Goal: Task Accomplishment & Management: Manage account settings

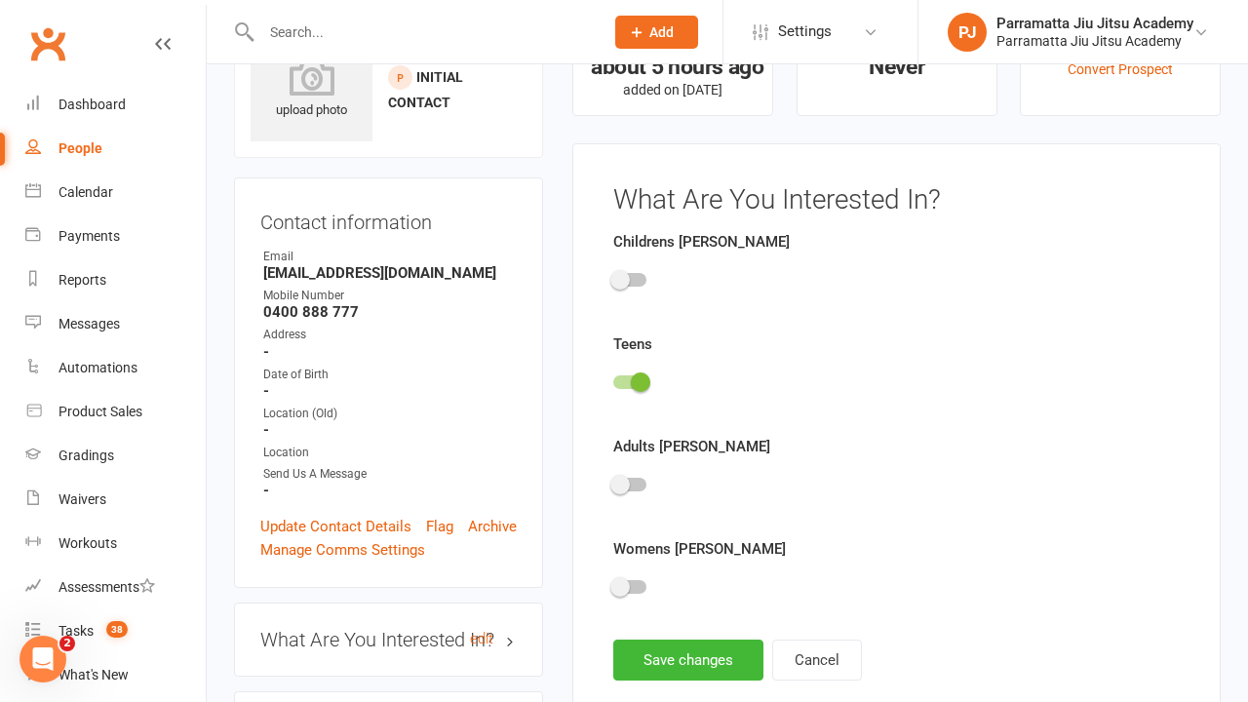
scroll to position [135, 0]
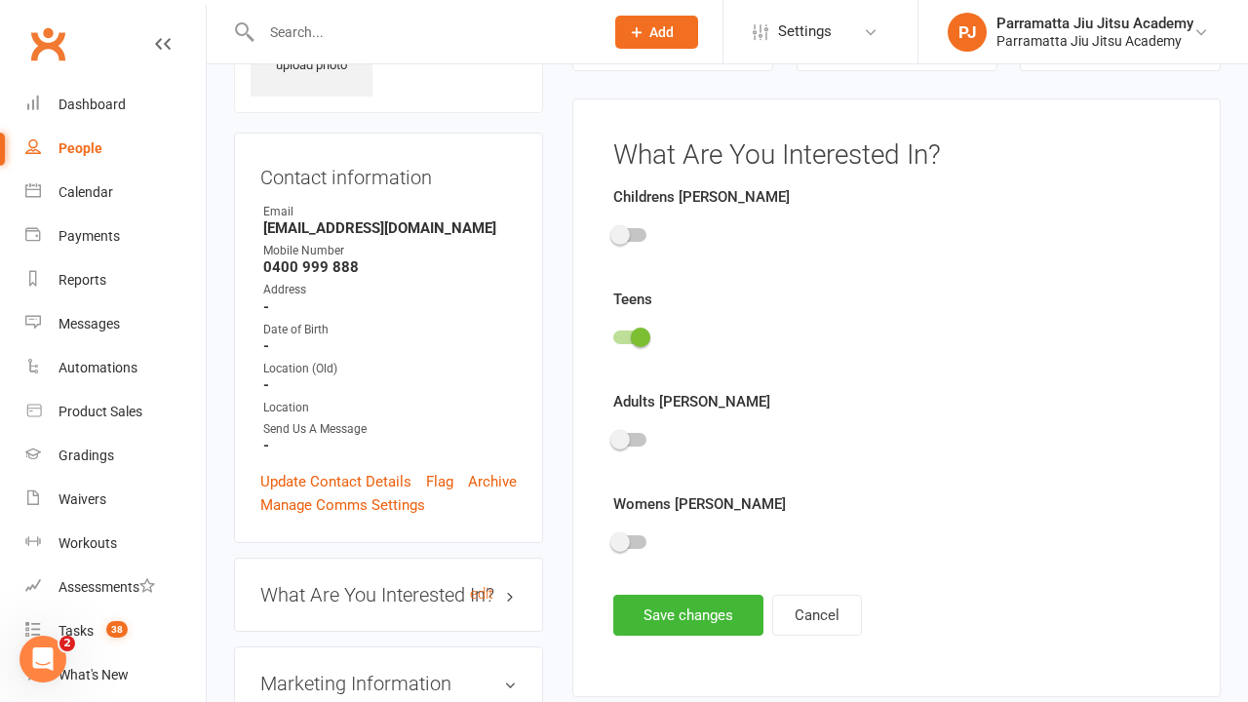
scroll to position [135, 0]
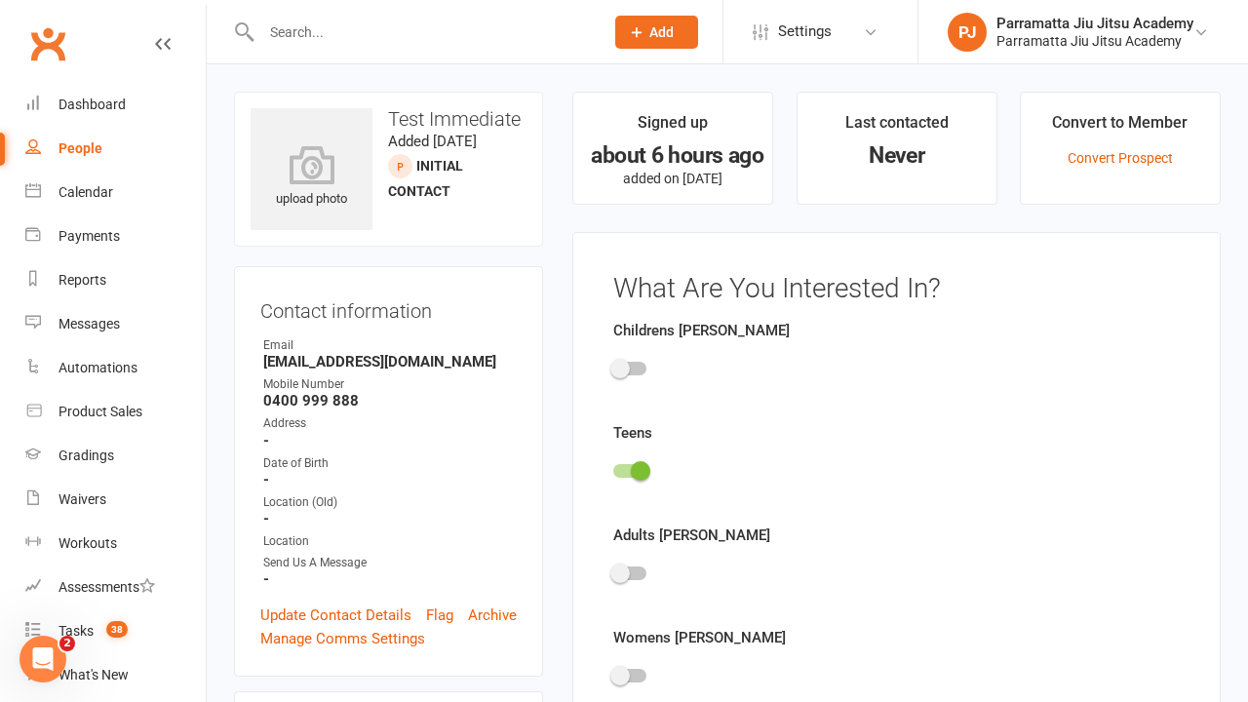
scroll to position [135, 0]
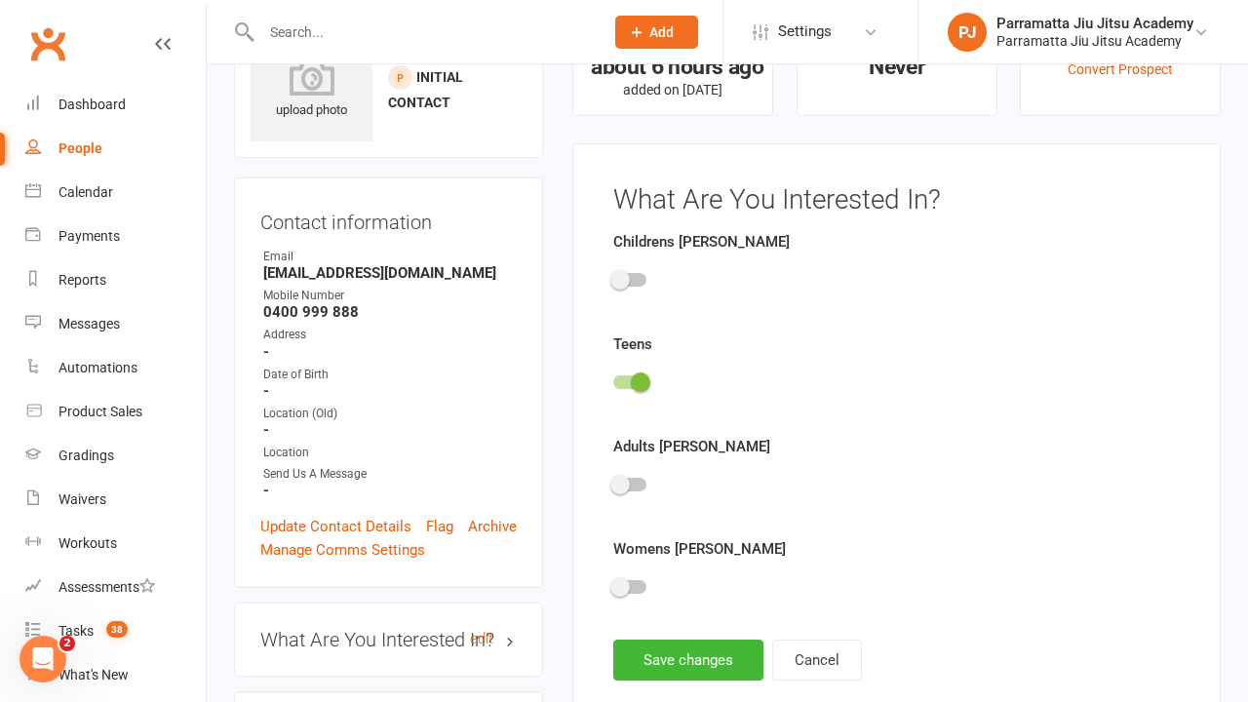
scroll to position [135, 0]
